Goal: Task Accomplishment & Management: Use online tool/utility

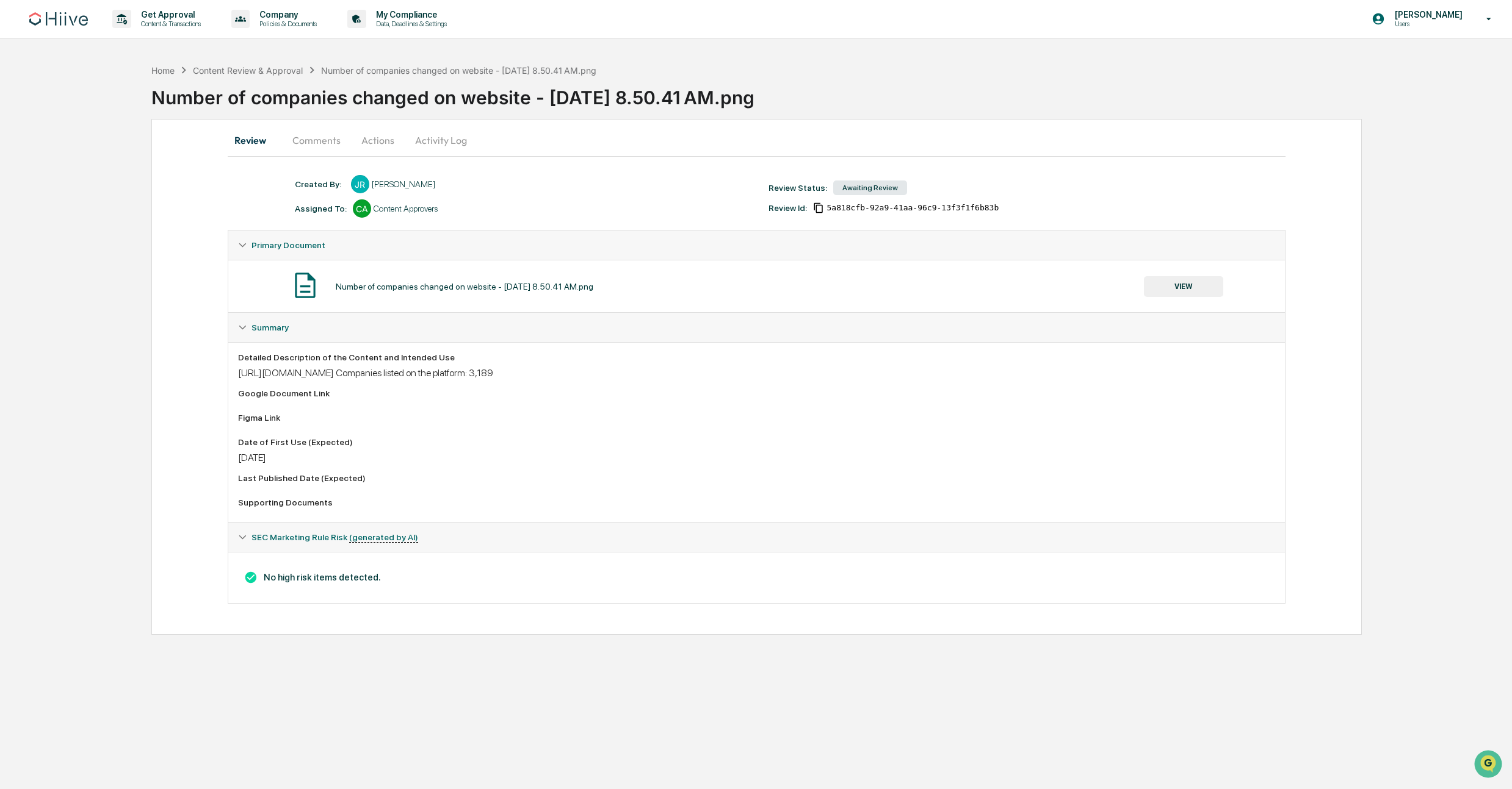
click at [285, 506] on div "Supporting Documents" at bounding box center [756, 502] width 1038 height 10
click at [1156, 281] on button "VIEW" at bounding box center [1184, 287] width 79 height 21
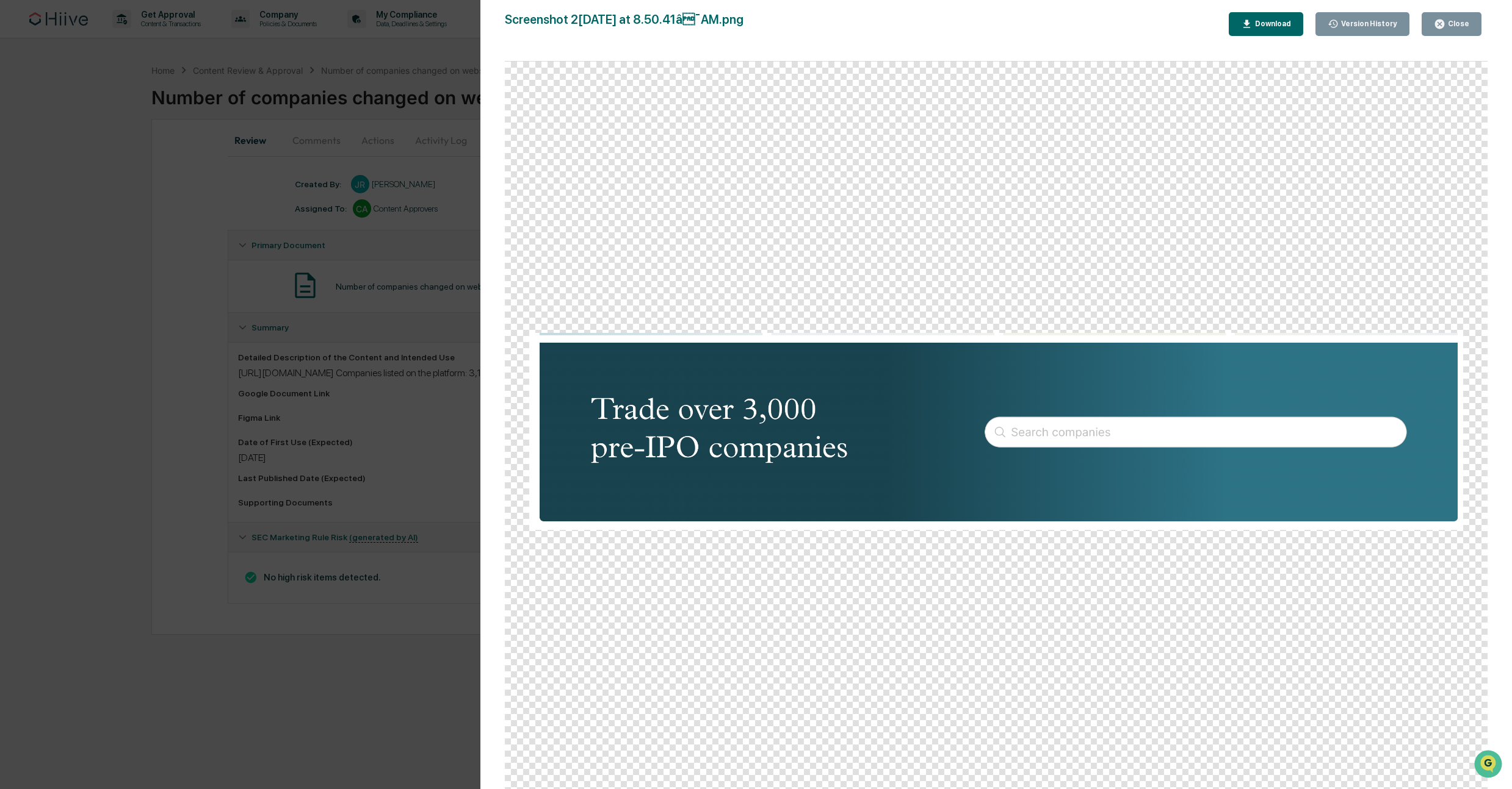
click at [216, 385] on div "Version History 08/20/2025, 03:57 PM Josh Reding Screenshot 2025-08-20 at 8.50.…" at bounding box center [756, 394] width 1512 height 789
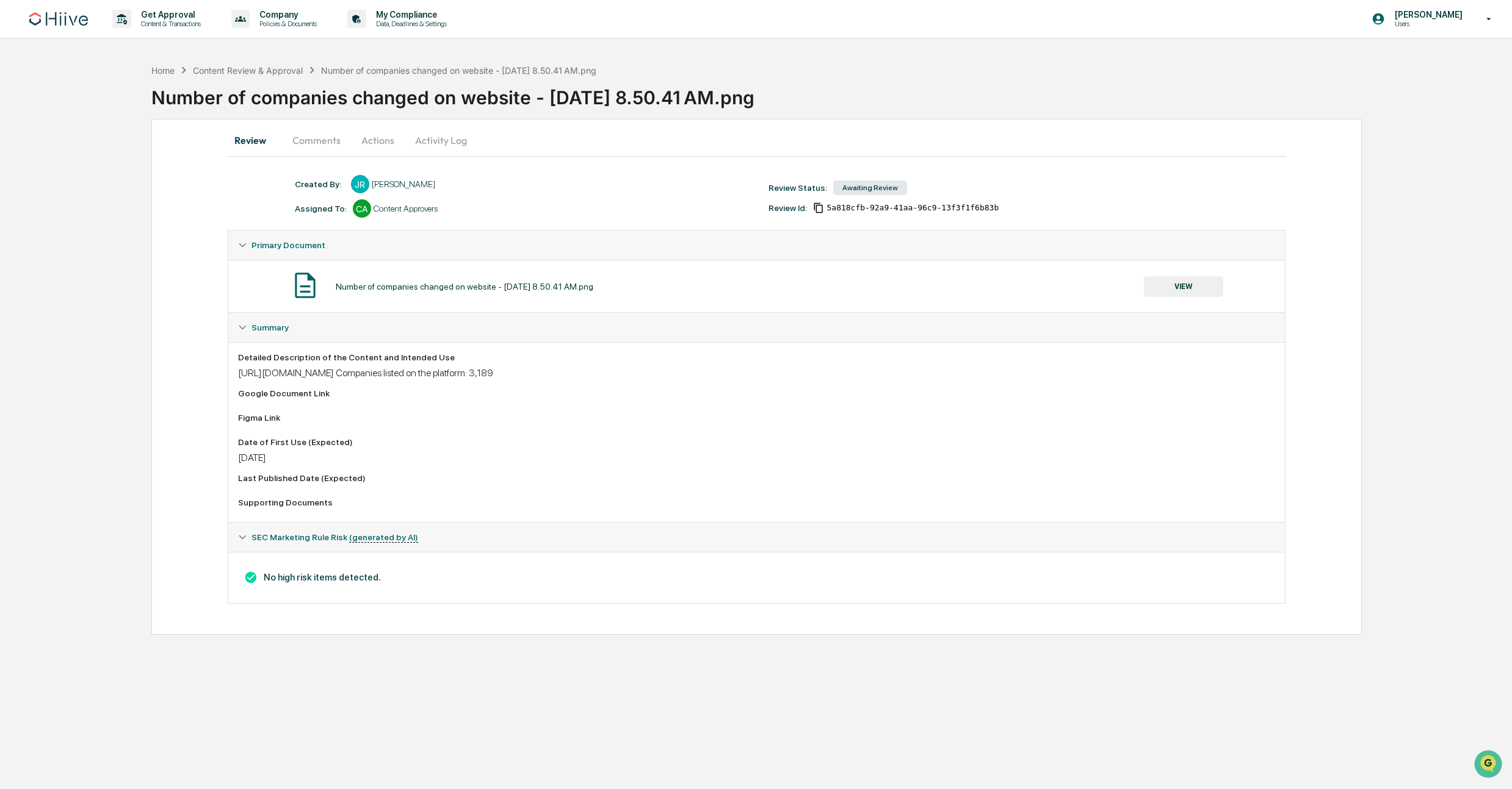
click at [320, 375] on div "[URL][DOMAIN_NAME] Companies listed on the platform: 3,189" at bounding box center [756, 372] width 1038 height 11
click at [318, 436] on div "Detailed Description of the Content and Intended Use https://hiivemarkets.slack…" at bounding box center [756, 433] width 1038 height 160
click at [431, 458] on div "[DATE]" at bounding box center [756, 457] width 1038 height 11
click at [440, 524] on div "SEC Marketing Rule Risk (generated by AI) No high risk items detected." at bounding box center [757, 563] width 1059 height 82
click at [864, 372] on div "[URL][DOMAIN_NAME] Companies listed on the platform: 3,189" at bounding box center [756, 372] width 1038 height 11
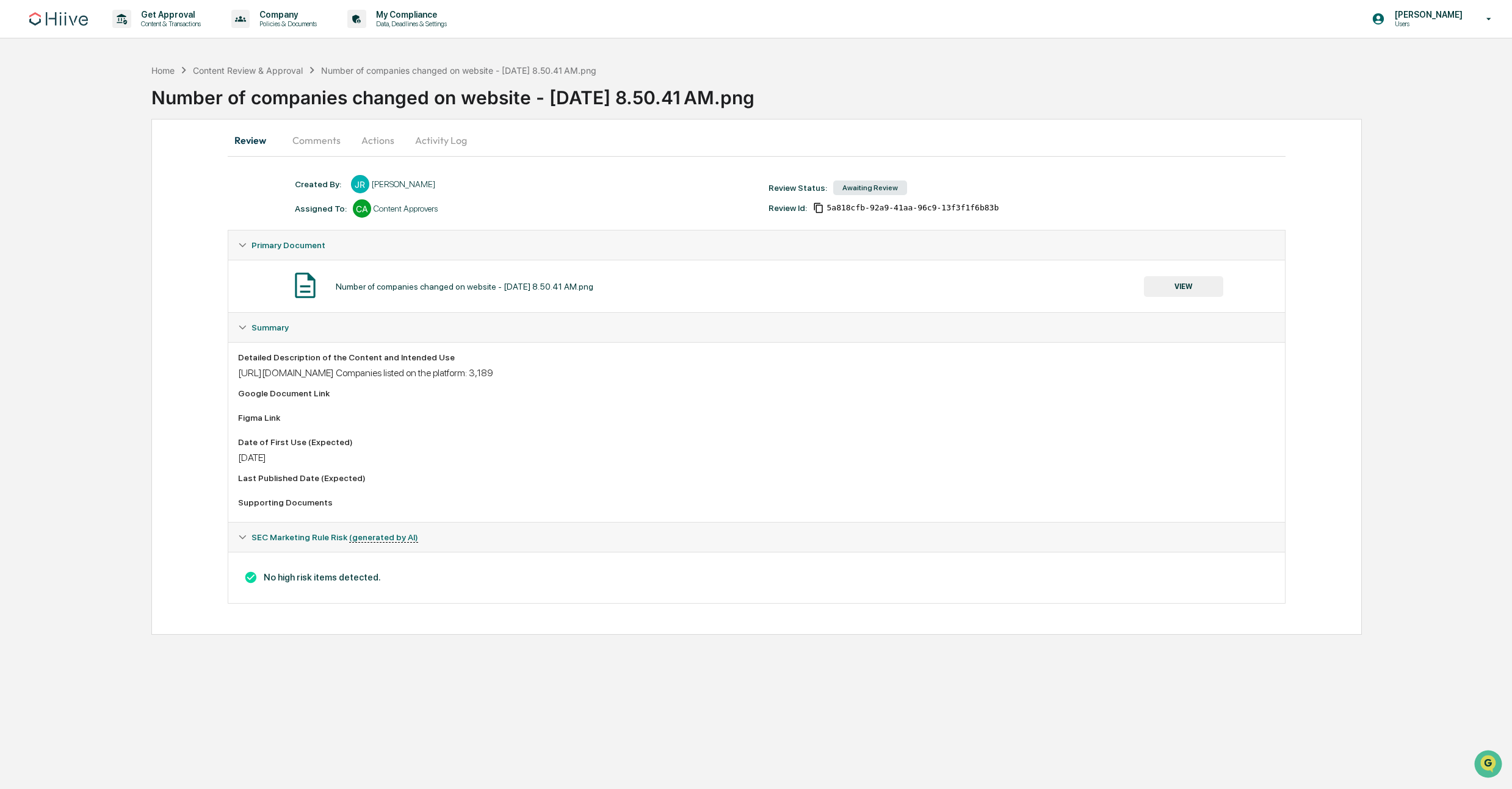
drag, startPoint x: 818, startPoint y: 377, endPoint x: 232, endPoint y: 369, distance: 586.1
click at [232, 369] on div "Detailed Description of the Content and Intended Use https://hiivemarkets.slack…" at bounding box center [756, 432] width 1057 height 180
copy div "https://hiivemarkets.slack.com/archives/C07JGUUUNDD/p1755125056900319?thread_ts…"
click at [381, 142] on button "Actions" at bounding box center [378, 140] width 55 height 29
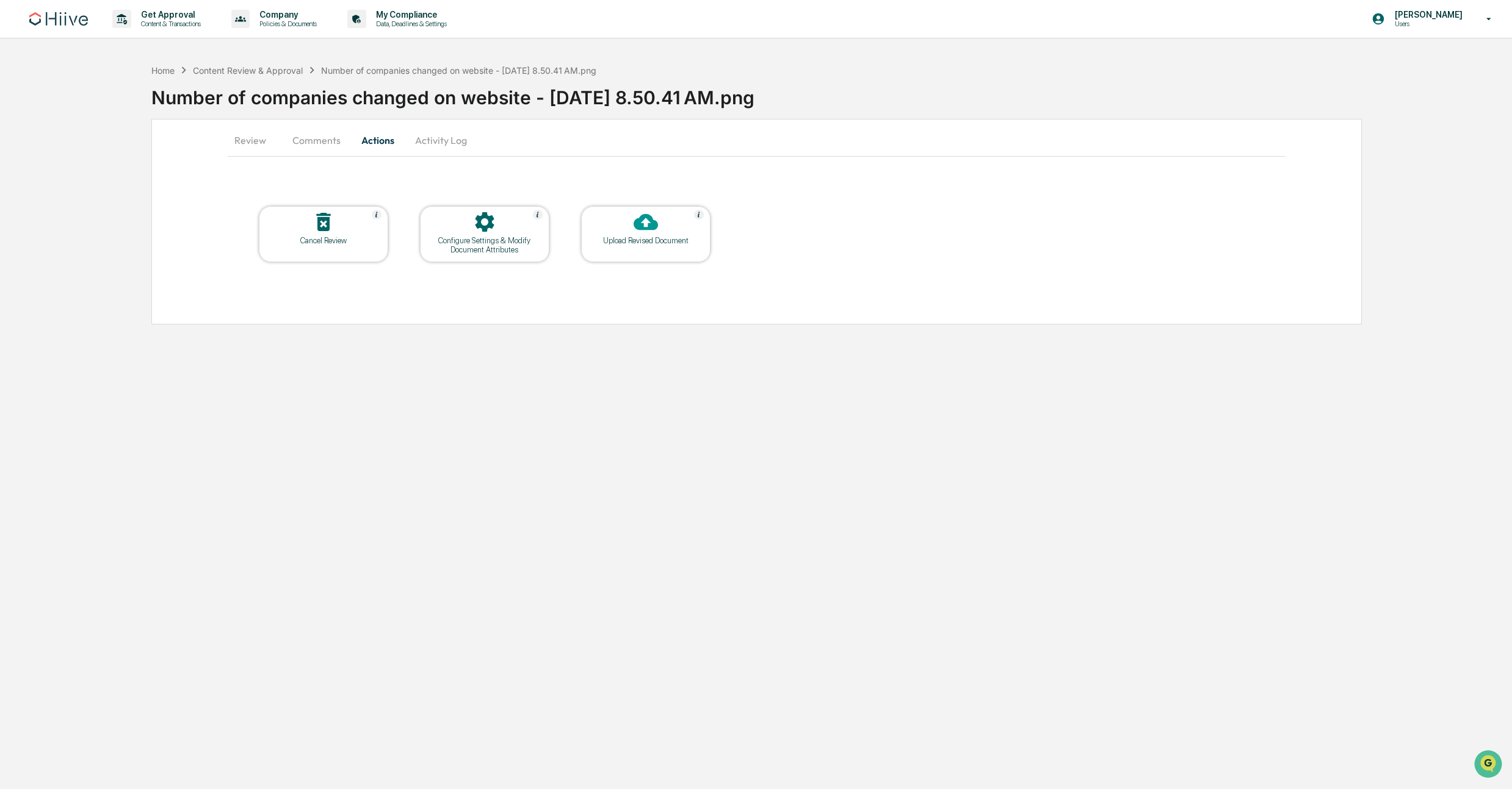
drag, startPoint x: 1437, startPoint y: 26, endPoint x: 1429, endPoint y: 33, distance: 10.6
click at [1433, 26] on p "Users" at bounding box center [1427, 24] width 84 height 9
click at [1391, 59] on li "Switch to Admin view..." at bounding box center [1417, 62] width 171 height 23
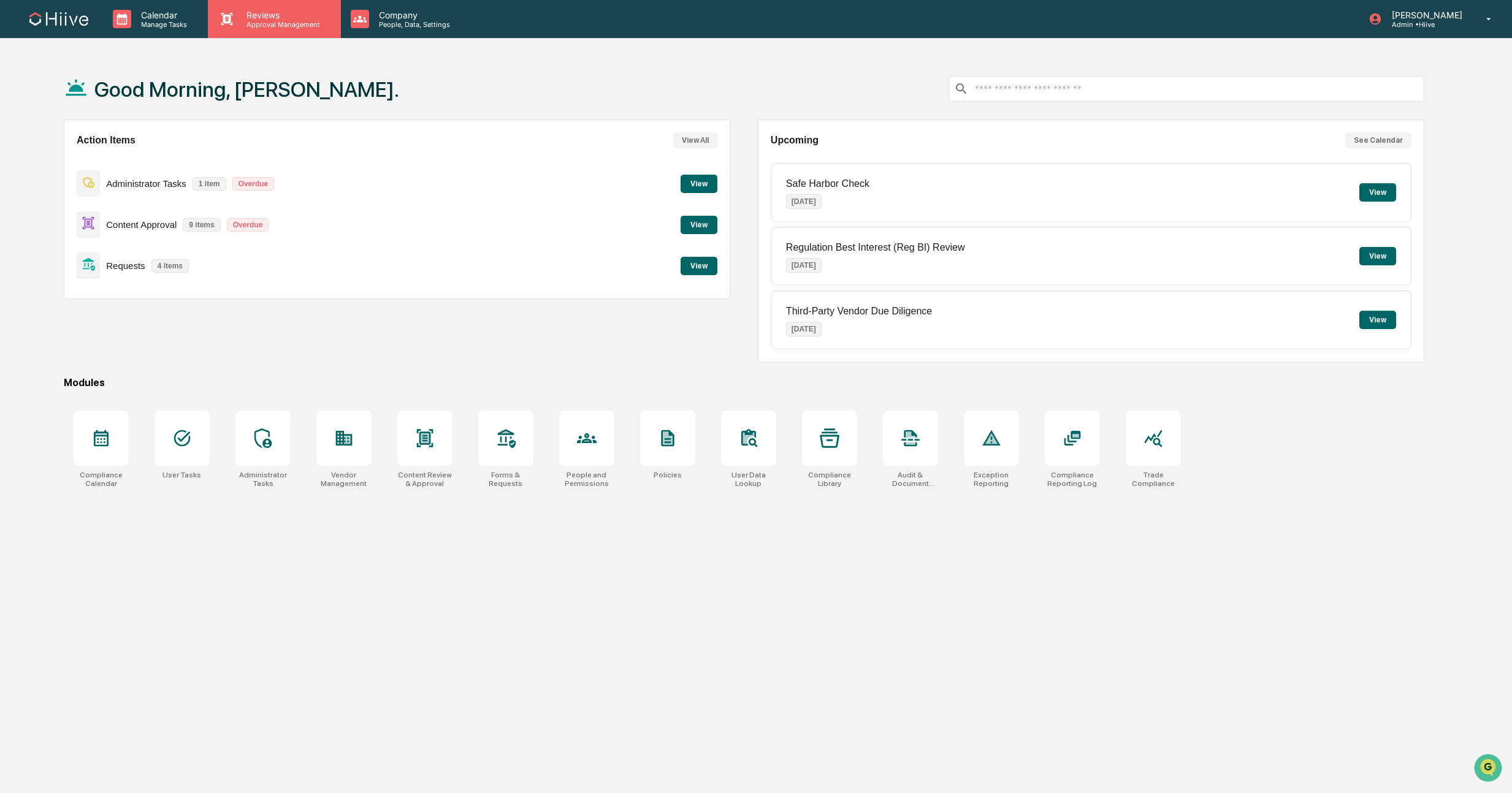
click at [281, 33] on div "Reviews Approval Management" at bounding box center [274, 19] width 133 height 38
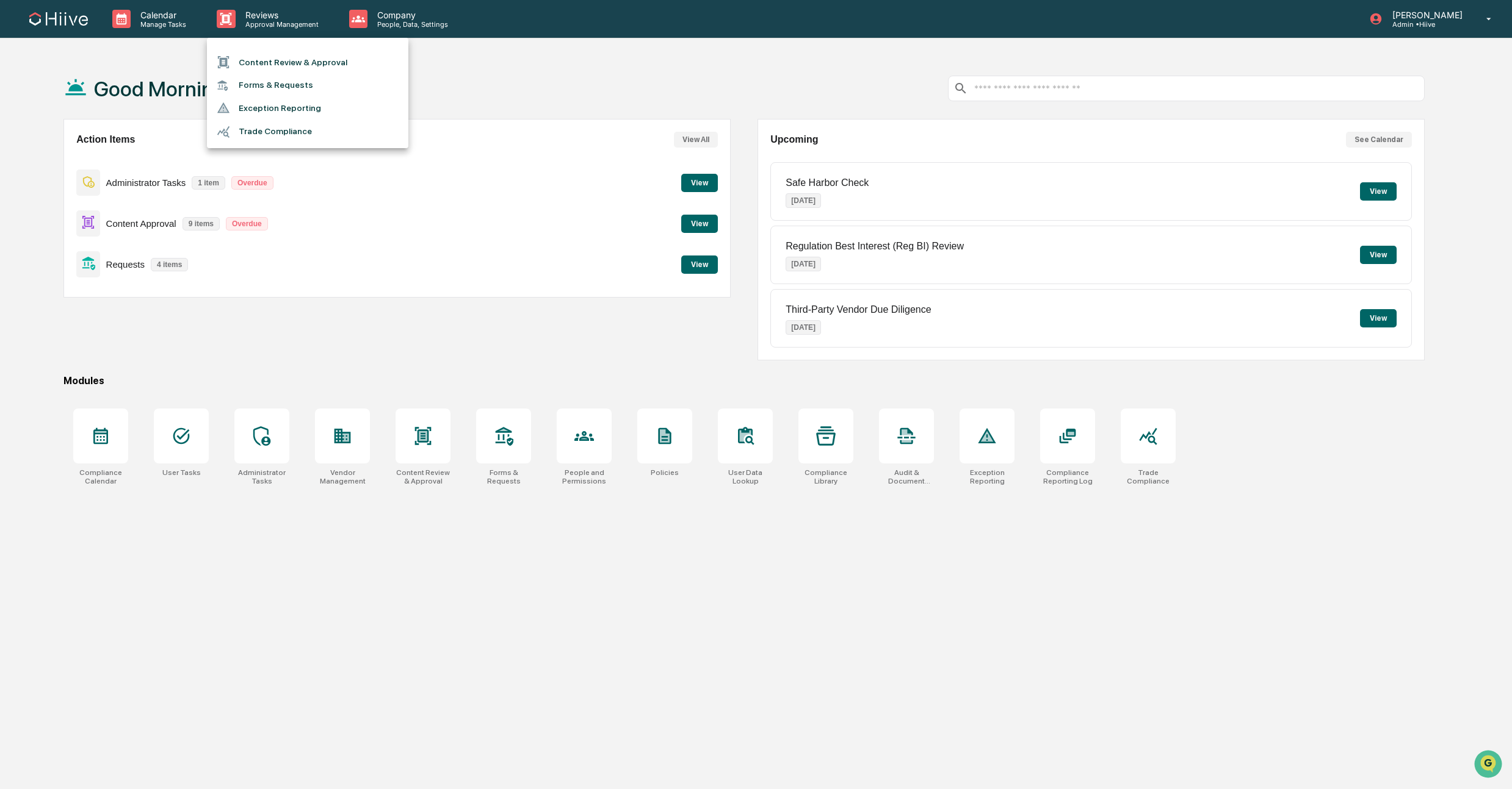
click at [280, 54] on li "Content Review & Approval" at bounding box center [307, 62] width 202 height 23
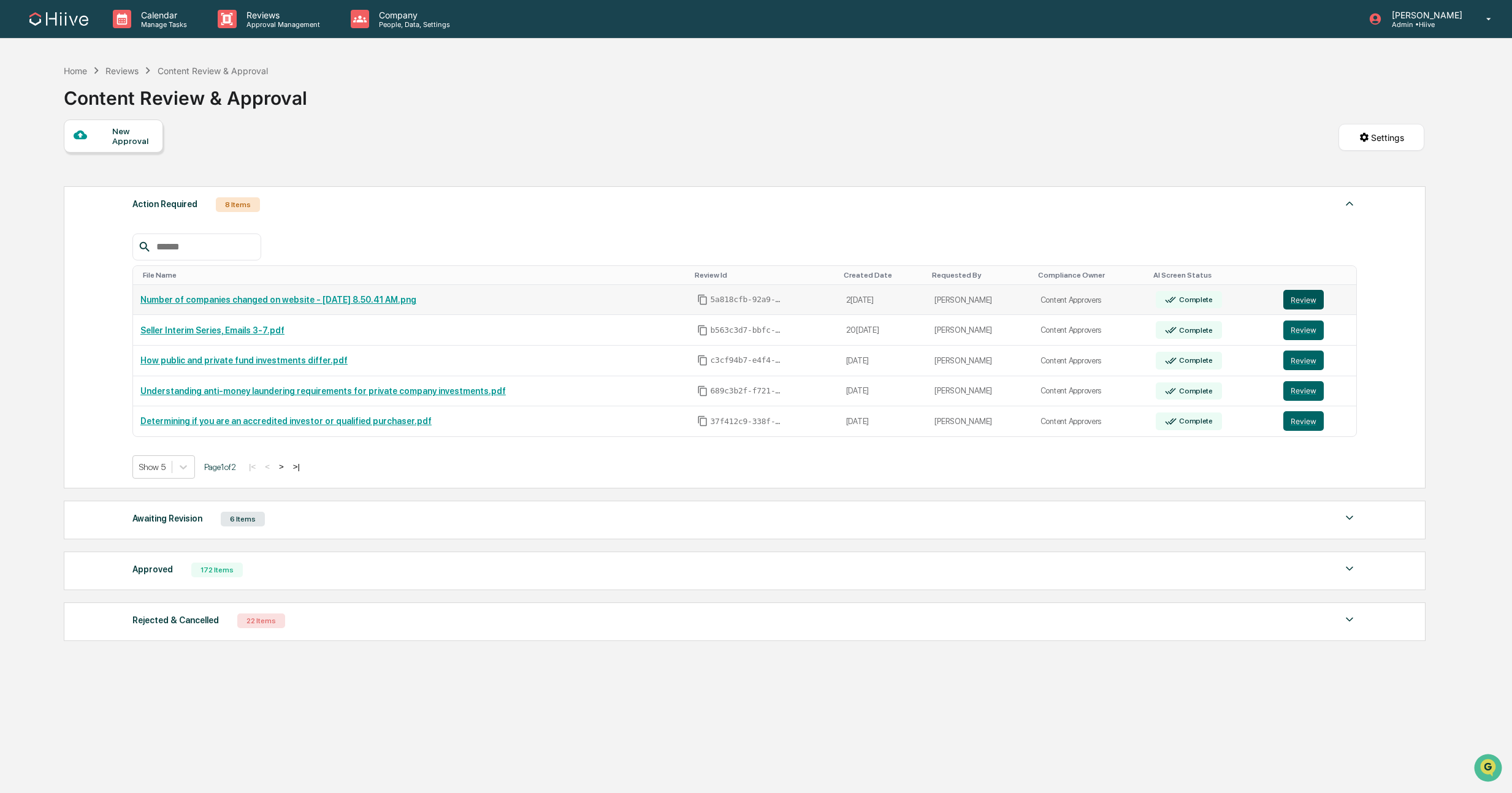
click at [1307, 301] on button "Review" at bounding box center [1304, 300] width 41 height 19
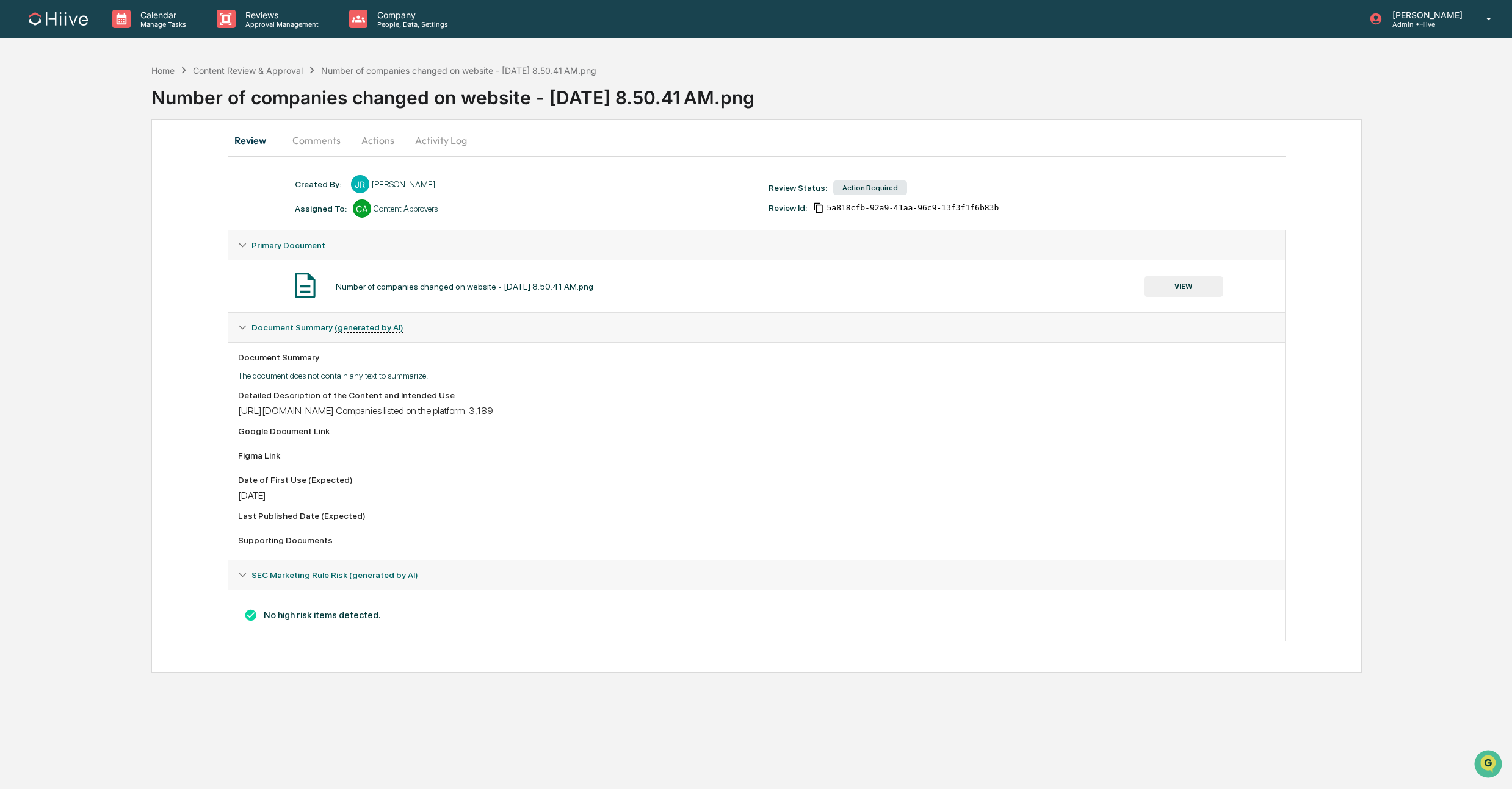
click at [392, 136] on button "Actions" at bounding box center [378, 140] width 55 height 29
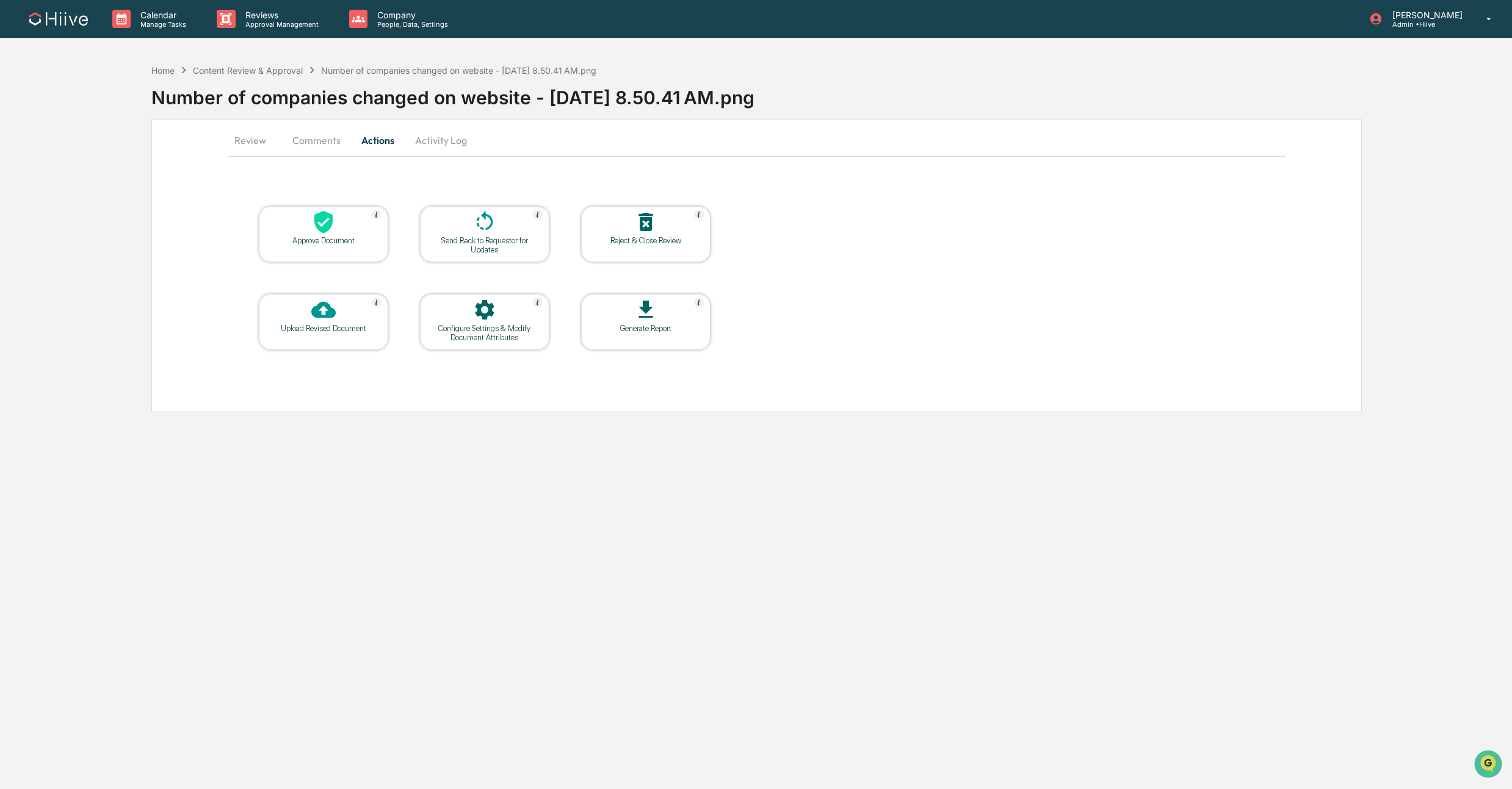
click at [469, 232] on div at bounding box center [484, 223] width 122 height 26
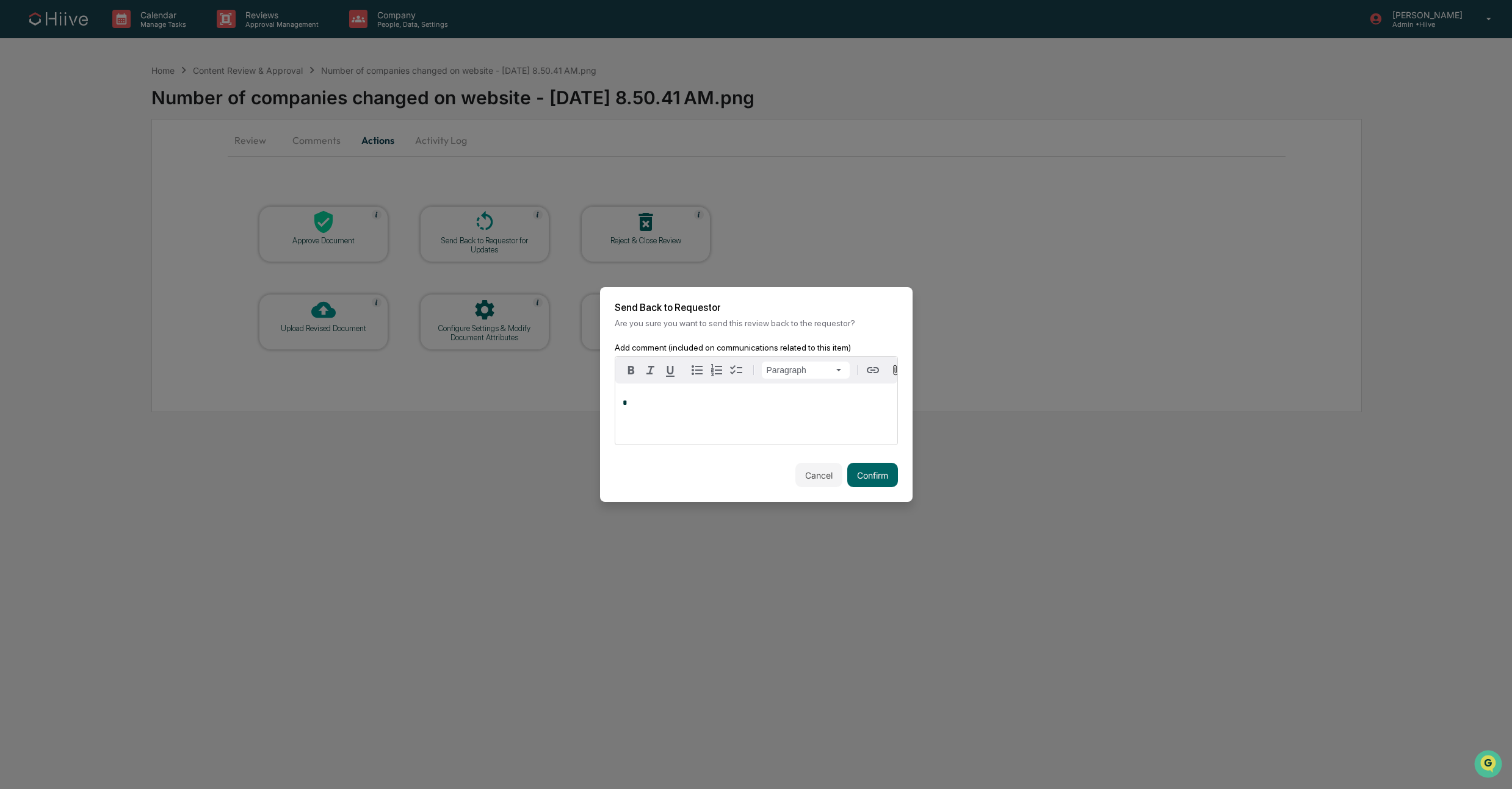
click at [664, 407] on p "*" at bounding box center [756, 404] width 268 height 9
click at [905, 485] on div "Cancel Confirm" at bounding box center [756, 475] width 312 height 54
click at [878, 476] on button "Confirm" at bounding box center [873, 475] width 51 height 25
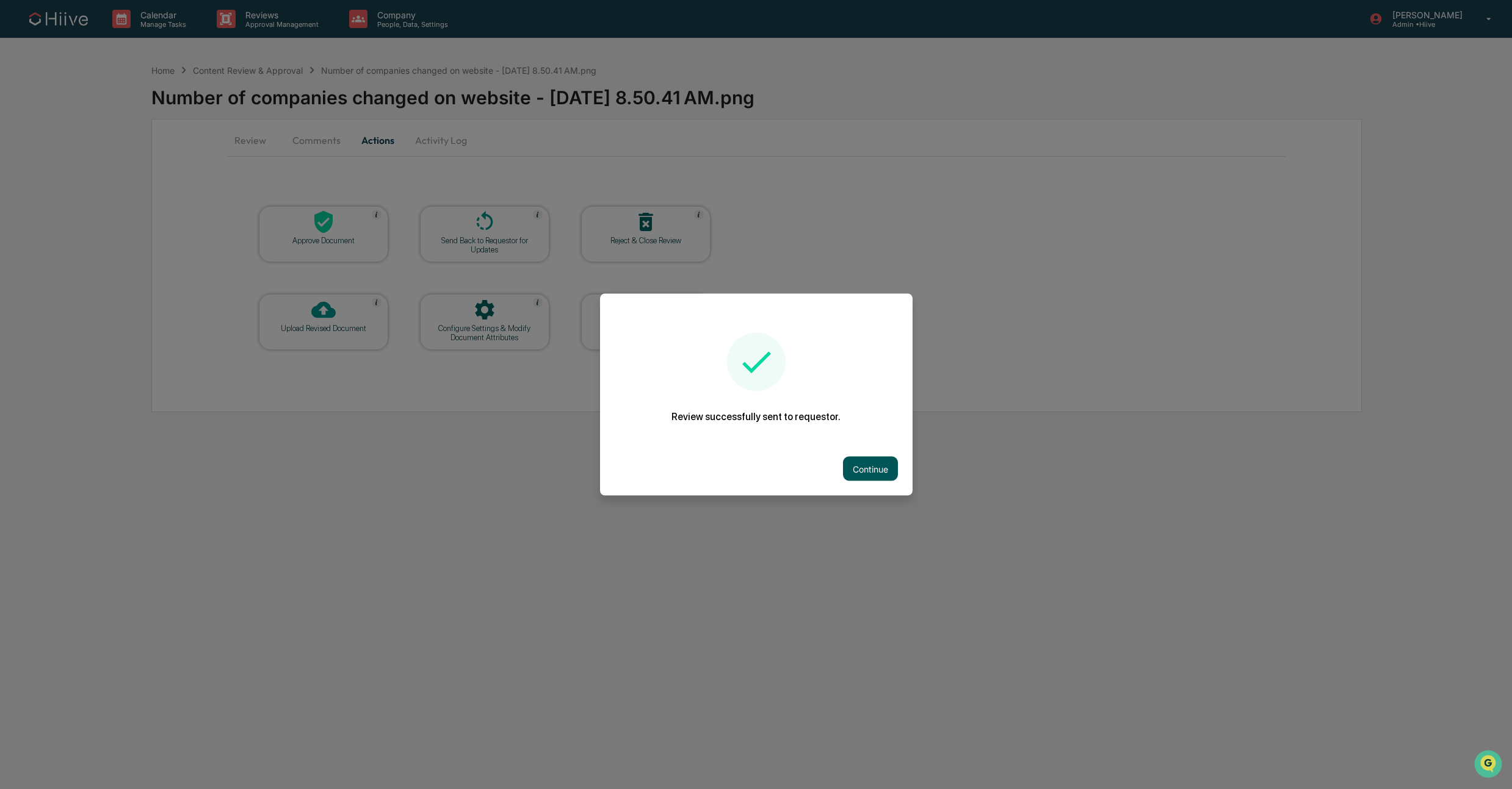
click at [871, 464] on button "Continue" at bounding box center [870, 469] width 55 height 25
